Goal: Transaction & Acquisition: Purchase product/service

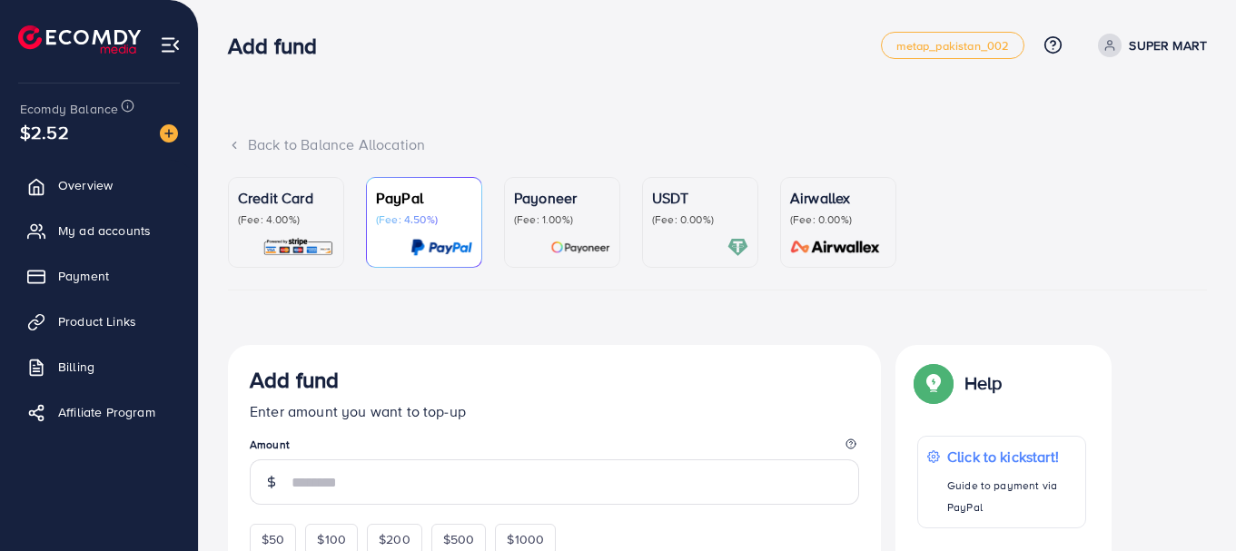
click at [696, 194] on p "USDT" at bounding box center [700, 198] width 96 height 22
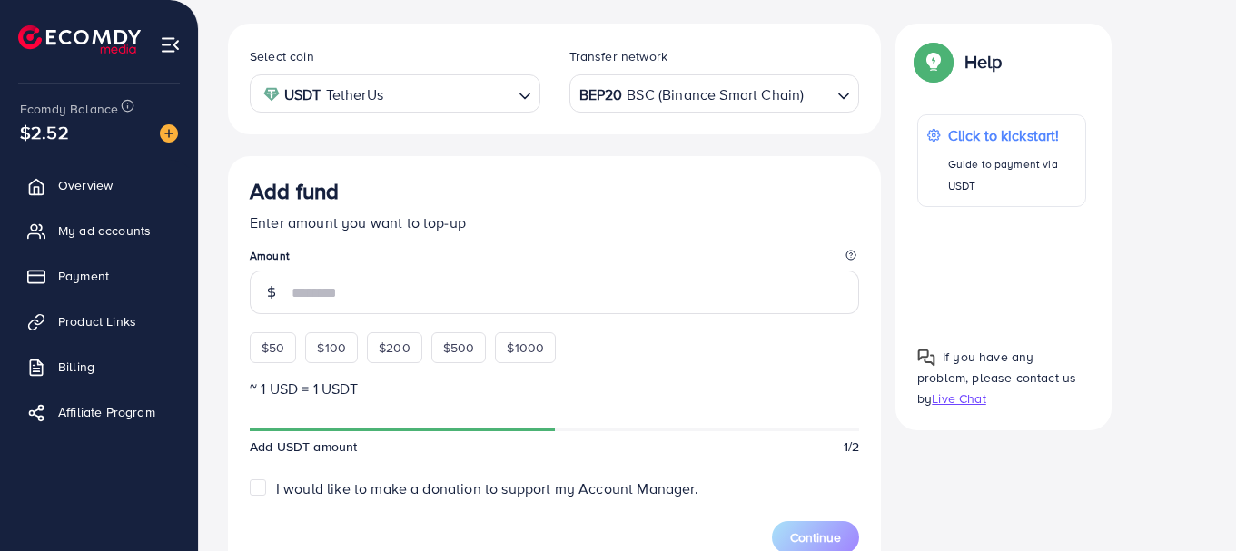
scroll to position [322, 0]
click at [270, 351] on span "$50" at bounding box center [273, 347] width 23 height 18
type input "**"
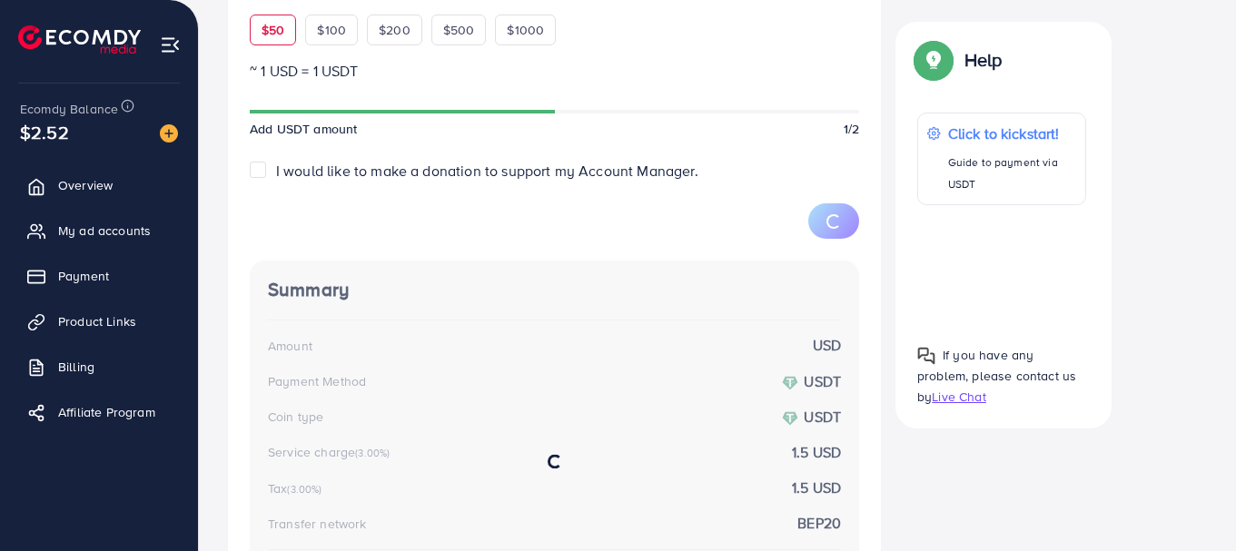
scroll to position [667, 0]
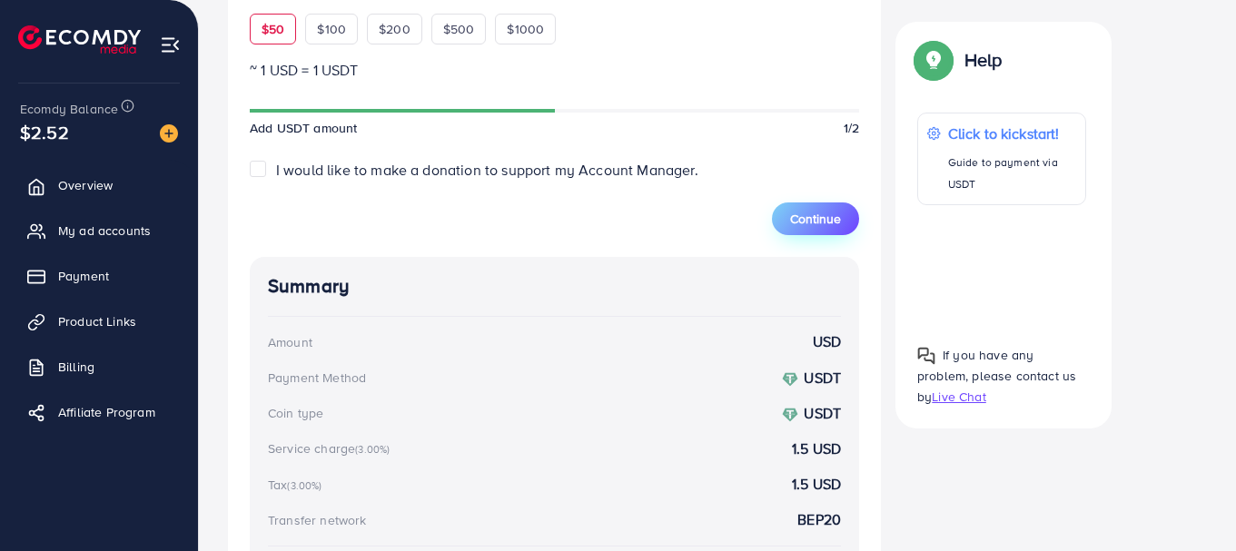
click at [837, 222] on span "Continue" at bounding box center [815, 219] width 51 height 18
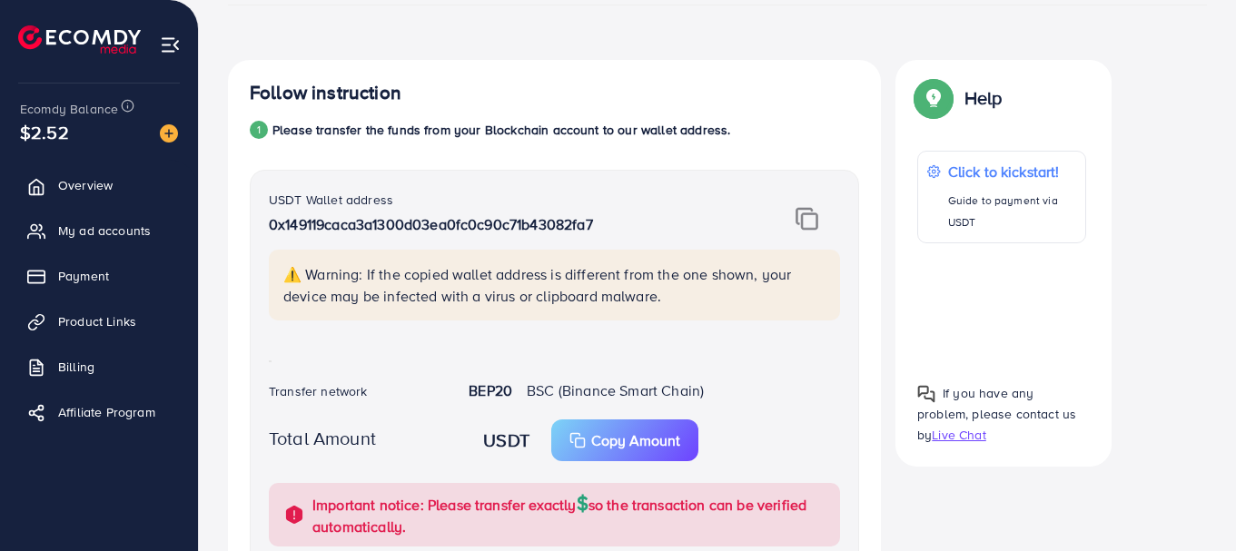
scroll to position [280, 0]
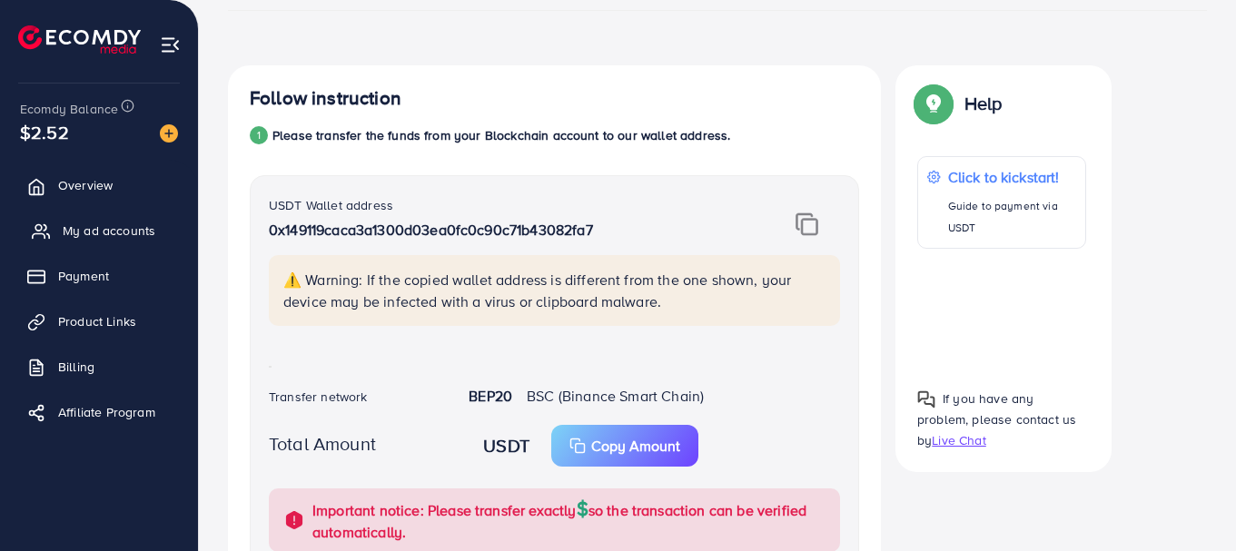
click at [103, 224] on span "My ad accounts" at bounding box center [109, 231] width 93 height 18
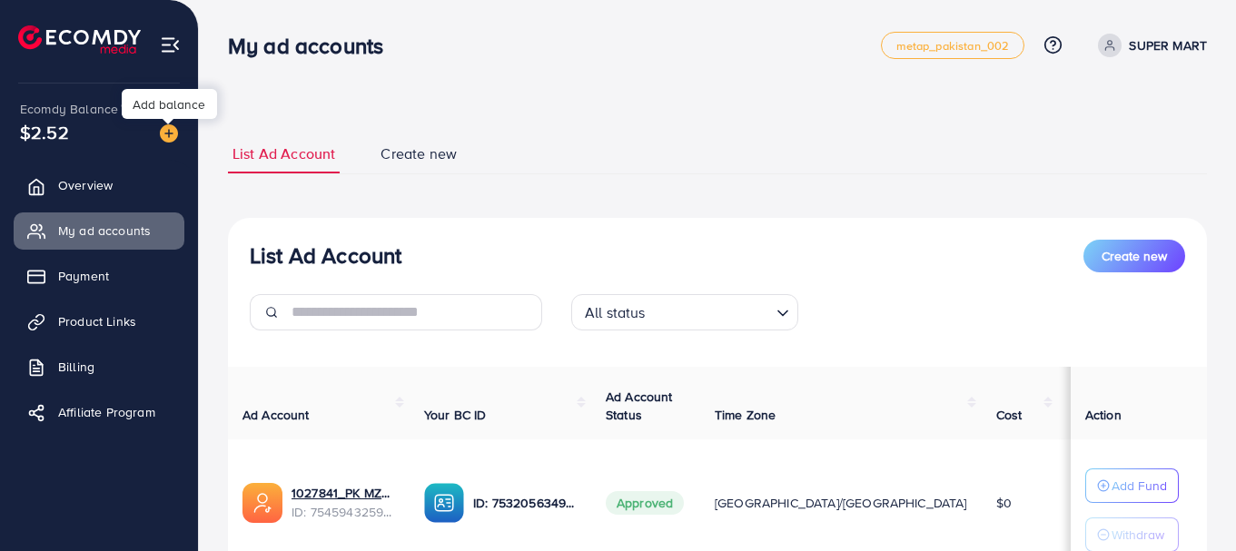
drag, startPoint x: 0, startPoint y: 0, endPoint x: 165, endPoint y: 140, distance: 216.5
click at [165, 140] on img at bounding box center [169, 133] width 18 height 18
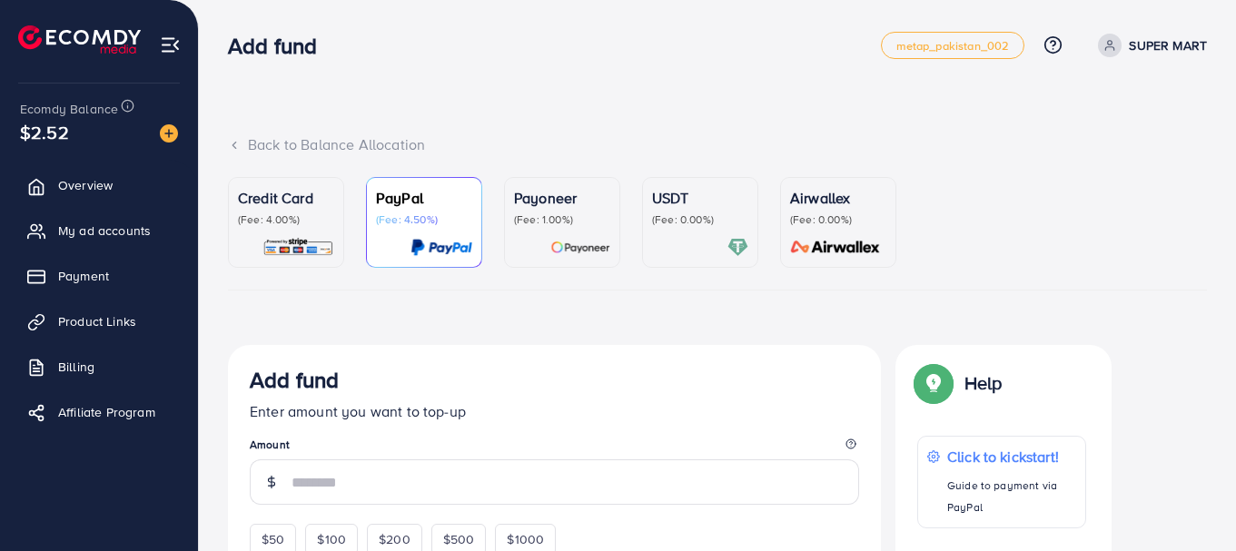
click at [698, 224] on p "(Fee: 0.00%)" at bounding box center [700, 219] width 96 height 15
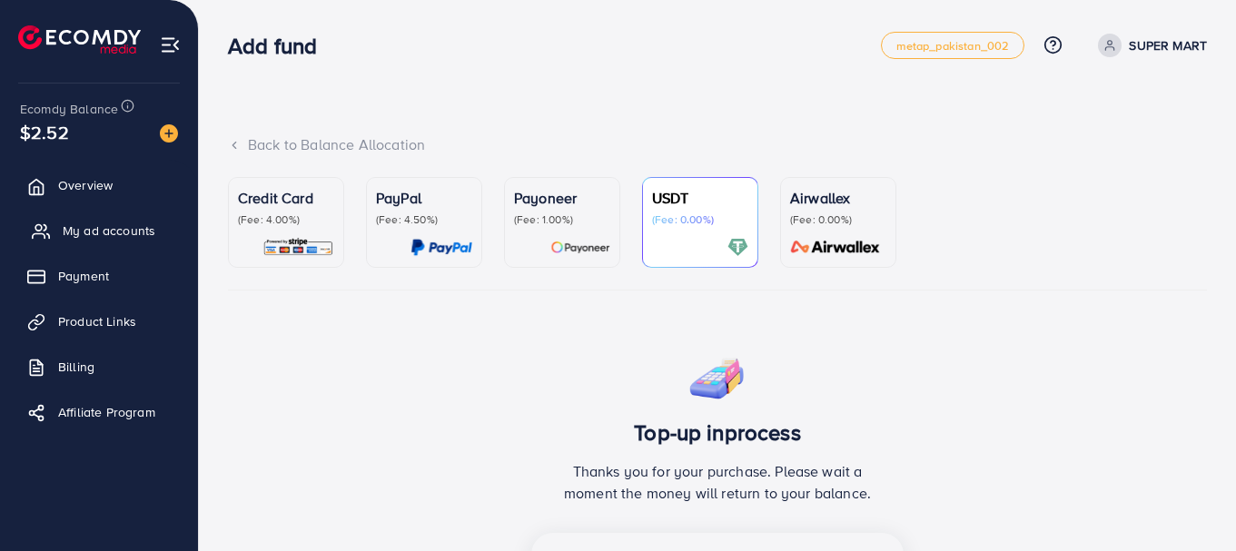
click at [115, 222] on span "My ad accounts" at bounding box center [109, 231] width 93 height 18
